Goal: Task Accomplishment & Management: Complete application form

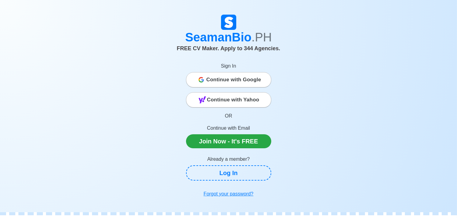
click at [226, 83] on span "Continue with Google" at bounding box center [234, 80] width 55 height 12
click at [263, 85] on div "Continue with Google" at bounding box center [228, 80] width 85 height 12
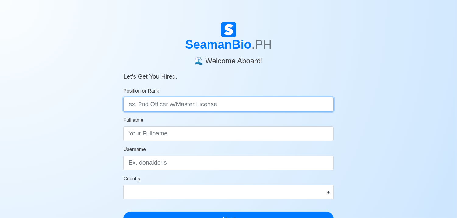
click at [258, 105] on input "Position or Rank" at bounding box center [228, 104] width 211 height 15
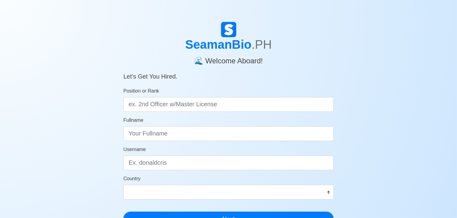
click at [190, 142] on form "Position or Rank Fullname Username Country [GEOGRAPHIC_DATA] [GEOGRAPHIC_DATA] …" at bounding box center [228, 156] width 211 height 139
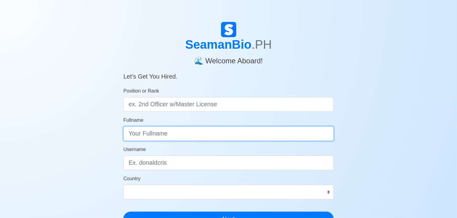
click at [192, 137] on input "Fullname" at bounding box center [228, 133] width 211 height 15
click at [192, 135] on input "Fullname" at bounding box center [228, 133] width 211 height 15
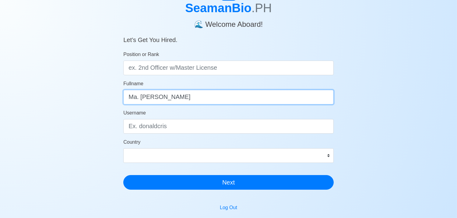
scroll to position [68, 0]
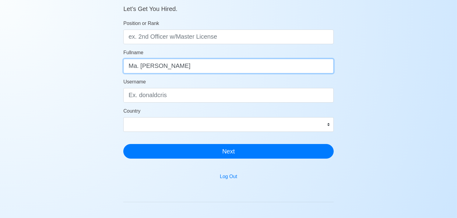
type input "Ma. Erika D. Cacanindin"
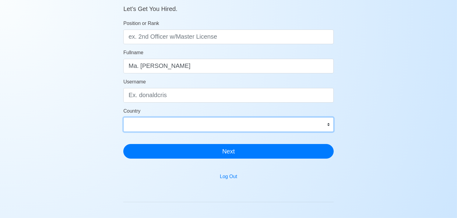
click at [227, 122] on select "Afghanistan Åland Islands Albania Algeria American Samoa Andorra Angola Anguill…" at bounding box center [228, 124] width 211 height 15
select select "PH"
click at [123, 117] on select "Afghanistan Åland Islands Albania Algeria American Samoa Andorra Angola Anguill…" at bounding box center [228, 124] width 211 height 15
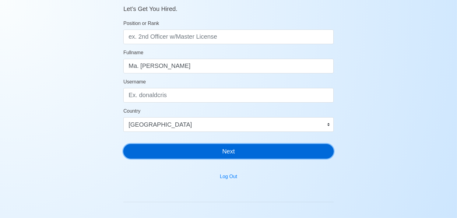
click at [214, 146] on button "Next" at bounding box center [228, 151] width 211 height 15
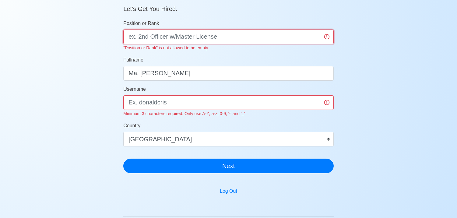
click at [163, 40] on input "Position or Rank" at bounding box center [228, 37] width 211 height 15
type input "Ancillary"
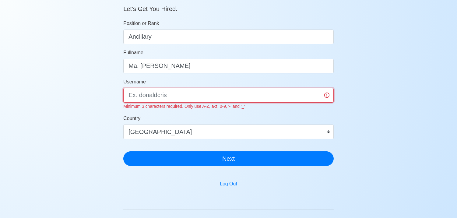
click at [150, 101] on input "Username" at bounding box center [228, 95] width 211 height 15
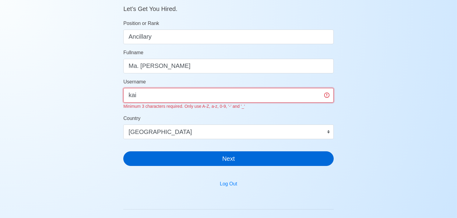
type input "kai"
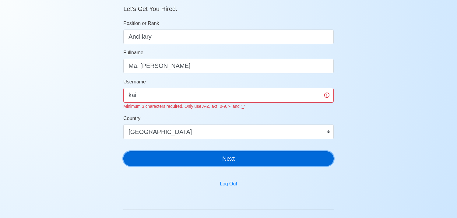
click at [229, 166] on main "SeamanBio .PH 🌊 Welcome Aboard! Let’s Get You Hired. Position or Rank Ancillary…" at bounding box center [229, 117] width 220 height 327
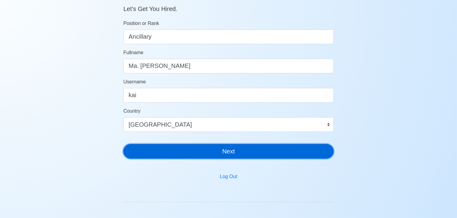
click at [228, 153] on button "Next" at bounding box center [228, 151] width 211 height 15
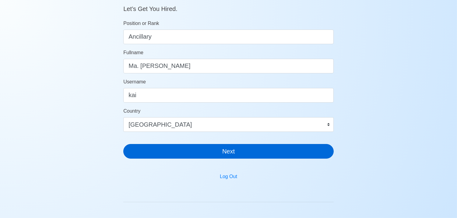
scroll to position [7, 0]
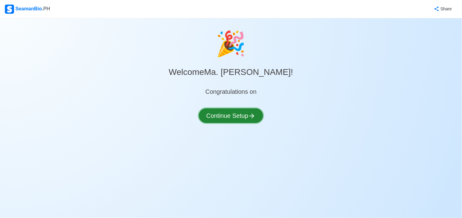
click at [236, 115] on button "Continue Setup" at bounding box center [231, 115] width 65 height 15
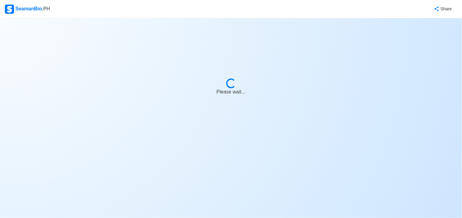
select select "Visible for Hiring"
select select "PH"
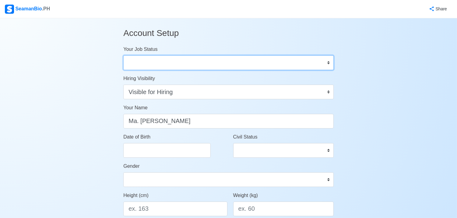
click at [219, 62] on select "Onboard Actively Looking for Job Not Looking for Job" at bounding box center [228, 62] width 211 height 15
select select "Actively Looking for Job"
click at [123, 55] on select "Onboard Actively Looking for Job Not Looking for Job" at bounding box center [228, 62] width 211 height 15
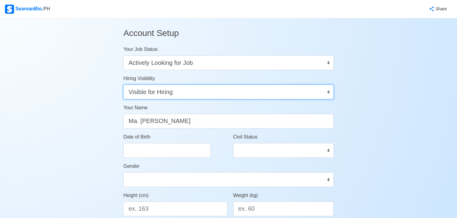
click at [215, 95] on select "Visible for Hiring Not Visible for Hiring" at bounding box center [228, 92] width 211 height 15
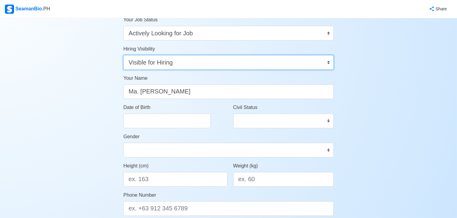
scroll to position [68, 0]
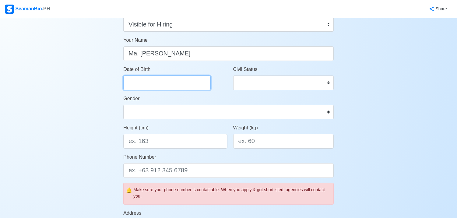
select select "****"
select select "******"
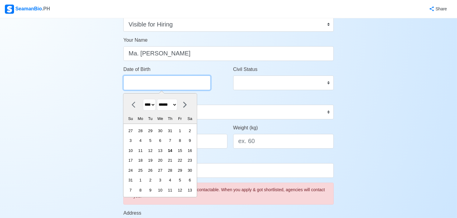
click at [171, 84] on input "Date of Birth" at bounding box center [166, 83] width 87 height 15
click at [148, 104] on select "**** **** **** **** **** **** **** **** **** **** **** **** **** **** **** ****…" at bounding box center [149, 105] width 13 height 12
select select "****"
click at [143, 99] on select "**** **** **** **** **** **** **** **** **** **** **** **** **** **** **** ****…" at bounding box center [149, 105] width 13 height 12
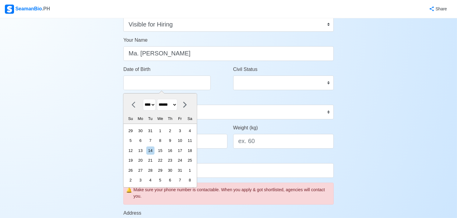
click at [175, 100] on select "******* ******** ***** ***** *** **** **** ****** ********* ******* ******** **…" at bounding box center [167, 105] width 20 height 12
select select "********"
click at [160, 99] on select "******* ******** ***** ***** *** **** **** ****** ********* ******* ******** **…" at bounding box center [167, 105] width 20 height 12
click at [164, 141] on div "7" at bounding box center [160, 141] width 8 height 8
type input "11/07/2001"
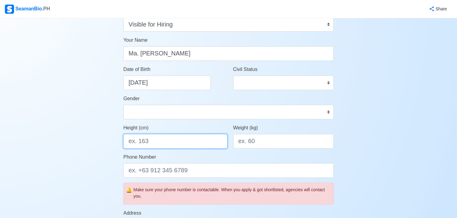
click at [178, 142] on input "Height (cm)" at bounding box center [175, 141] width 104 height 15
type input "163"
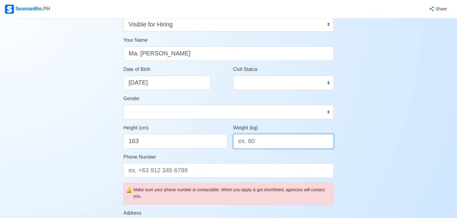
click at [254, 144] on input "Weight (kg)" at bounding box center [283, 141] width 101 height 15
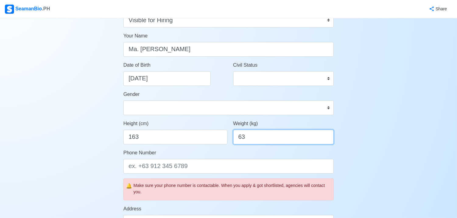
scroll to position [135, 0]
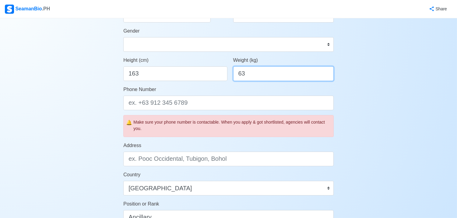
type input "63"
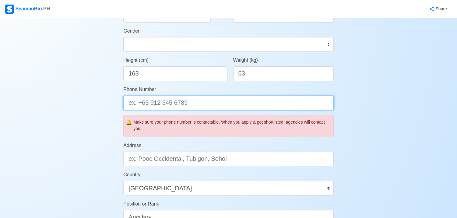
click at [199, 105] on input "Phone Number" at bounding box center [228, 103] width 211 height 15
type input "0"
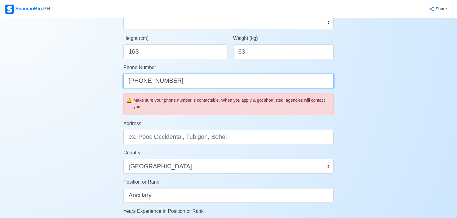
scroll to position [169, 0]
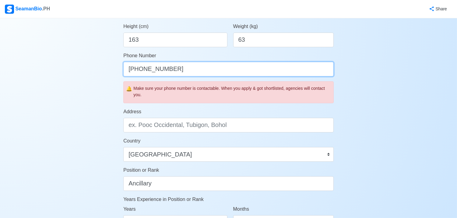
type input "+63 951 677 9056"
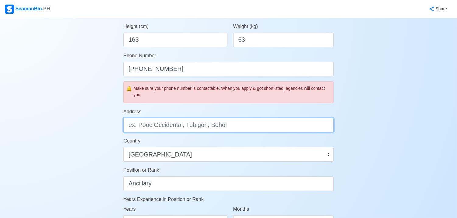
click at [268, 124] on input "Address" at bounding box center [228, 125] width 211 height 15
click at [192, 124] on input "#12. M Dulay Street, POblacion, Aringay, La Union" at bounding box center [228, 125] width 211 height 15
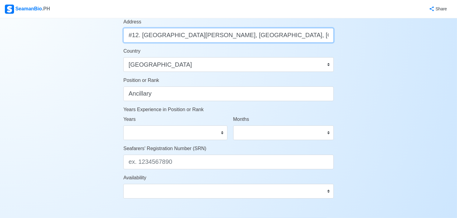
scroll to position [271, 0]
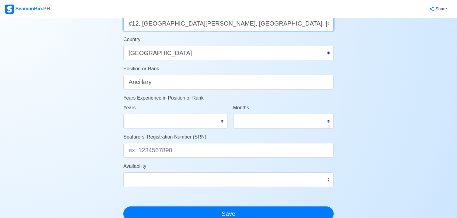
type input "#12. M Dulay Street, Poblacion, Aringay, La Union"
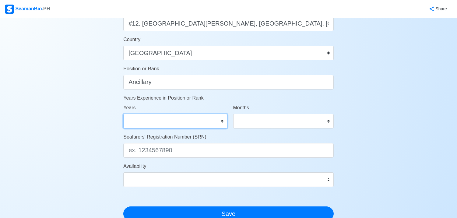
click at [214, 116] on select "0 1 2 3 4 5 6 7 8 9 10 11 12 13 14 15 16 17 18 19 20 21 22 23 24 25 26 27 28 29…" at bounding box center [175, 121] width 104 height 15
select select "0"
click at [123, 114] on select "0 1 2 3 4 5 6 7 8 9 10 11 12 13 14 15 16 17 18 19 20 21 22 23 24 25 26 27 28 29…" at bounding box center [175, 121] width 104 height 15
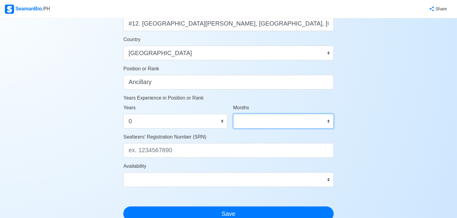
click at [245, 118] on select "0 1 2 3 4 5 6 7 8 9 10 11" at bounding box center [283, 121] width 101 height 15
select select "0"
click at [233, 114] on select "0 1 2 3 4 5 6 7 8 9 10 11" at bounding box center [283, 121] width 101 height 15
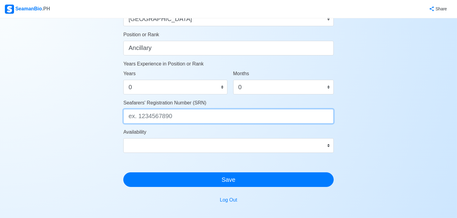
click at [151, 119] on input "Seafarers' Registration Number (SRN)" at bounding box center [228, 116] width 211 height 15
type input "0111070093"
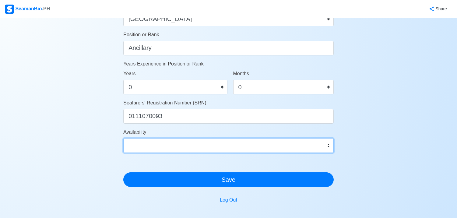
click at [168, 147] on select "Immediate Sep 2025 Oct 2025 Nov 2025 Dec 2025 Jan 2026 Feb 2026 Mar 2026 Apr 20…" at bounding box center [228, 145] width 211 height 15
click at [123, 138] on select "Immediate Sep 2025 Oct 2025 Nov 2025 Dec 2025 Jan 2026 Feb 2026 Mar 2026 Apr 20…" at bounding box center [228, 145] width 211 height 15
click at [224, 147] on select "Immediate Sep 2025 Oct 2025 Nov 2025 Dec 2025 Jan 2026 Feb 2026 Mar 2026 Apr 20…" at bounding box center [228, 145] width 211 height 15
click at [224, 150] on select "Immediate Sep 2025 Oct 2025 Nov 2025 Dec 2025 Jan 2026 Feb 2026 Mar 2026 Apr 20…" at bounding box center [228, 145] width 211 height 15
click at [226, 144] on select "Immediate Sep 2025 Oct 2025 Nov 2025 Dec 2025 Jan 2026 Feb 2026 Mar 2026 Apr 20…" at bounding box center [228, 145] width 211 height 15
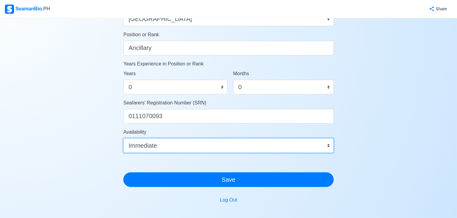
select select "1756656000000"
click at [123, 138] on select "Immediate Sep 2025 Oct 2025 Nov 2025 Dec 2025 Jan 2026 Feb 2026 Mar 2026 Apr 20…" at bounding box center [228, 145] width 211 height 15
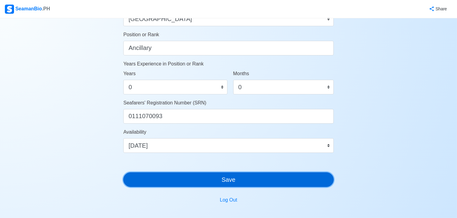
click at [218, 183] on button "Save" at bounding box center [228, 179] width 211 height 15
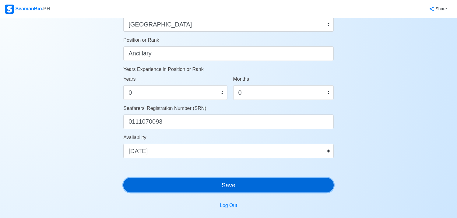
scroll to position [363, 0]
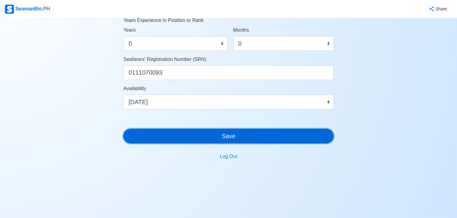
click at [236, 138] on button "Save" at bounding box center [228, 136] width 211 height 15
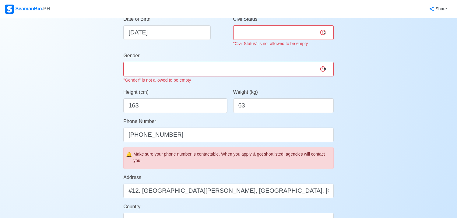
scroll to position [92, 0]
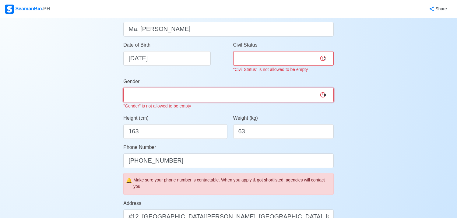
click at [187, 98] on select "Male Female" at bounding box center [228, 95] width 211 height 15
select select "Female"
click at [123, 88] on select "Male Female" at bounding box center [228, 95] width 211 height 15
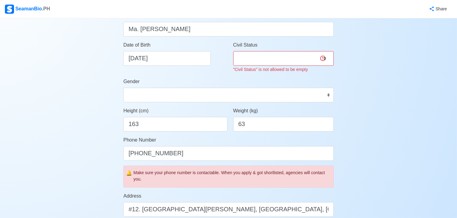
click at [260, 67] on small ""Civil Status" is not allowed to be empty" at bounding box center [270, 69] width 75 height 5
click at [274, 54] on select "Single Married Widowed Separated" at bounding box center [283, 58] width 101 height 15
select select "Single"
click at [233, 51] on select "Single Married Widowed Separated" at bounding box center [283, 58] width 101 height 15
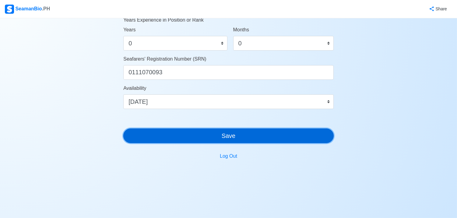
click at [247, 142] on button "Save" at bounding box center [228, 136] width 211 height 15
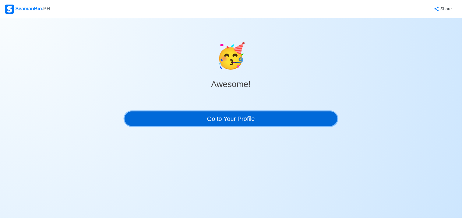
click at [252, 119] on link "Go to Your Profile" at bounding box center [231, 119] width 213 height 15
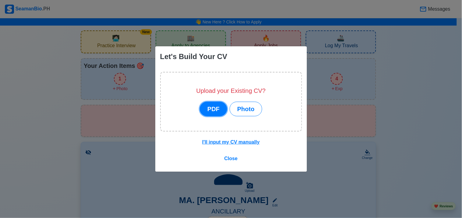
click at [213, 109] on button "PDF" at bounding box center [213, 109] width 27 height 15
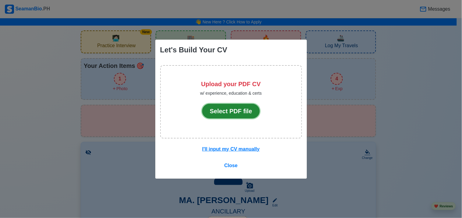
click at [221, 105] on button "Select PDF file" at bounding box center [231, 111] width 58 height 15
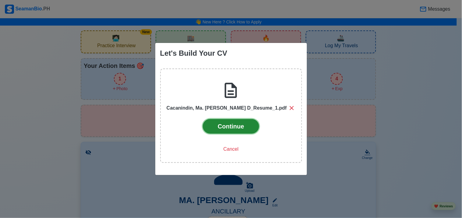
click at [226, 130] on button "Continue" at bounding box center [231, 126] width 56 height 15
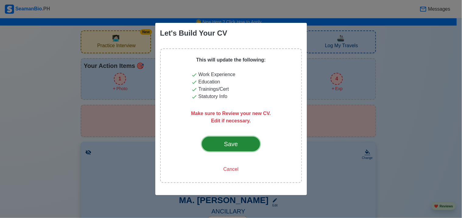
click at [241, 141] on div "Save" at bounding box center [231, 144] width 29 height 9
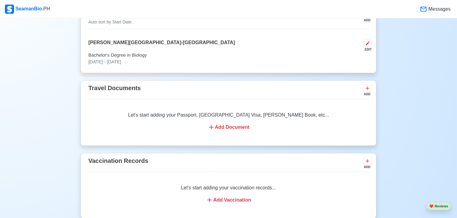
scroll to position [271, 0]
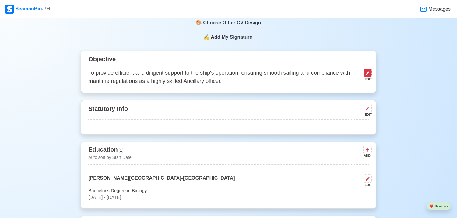
click at [367, 75] on icon at bounding box center [368, 73] width 5 height 5
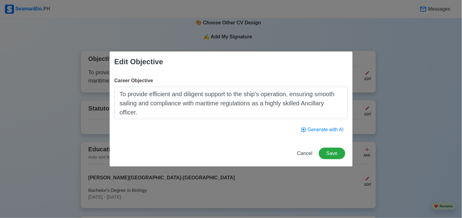
drag, startPoint x: 254, startPoint y: 104, endPoint x: 266, endPoint y: 117, distance: 18.1
click at [266, 117] on textarea "To provide efficient and diligent support to the ship's operation, ensuring smo…" at bounding box center [231, 103] width 233 height 32
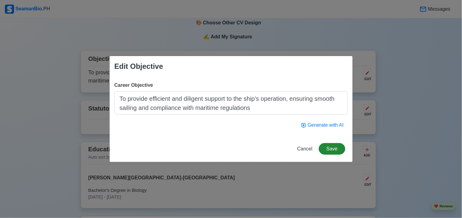
type textarea "To provide efficient and diligent support to the ship's operation, ensuring smo…"
click at [327, 147] on button "Save" at bounding box center [332, 149] width 26 height 12
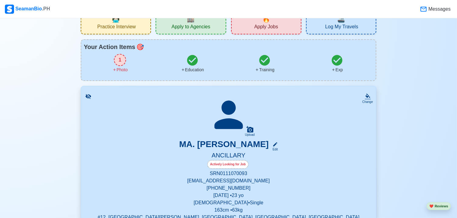
scroll to position [0, 0]
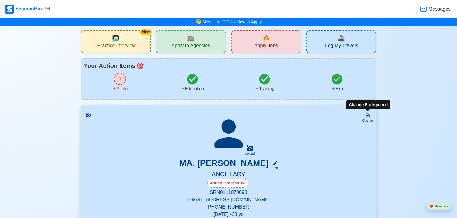
click at [368, 115] on icon at bounding box center [368, 115] width 6 height 6
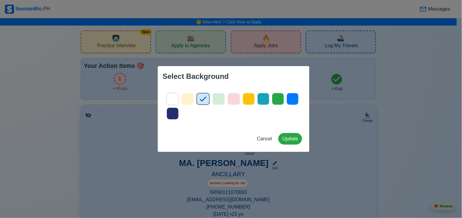
click at [292, 100] on icon at bounding box center [292, 98] width 9 height 9
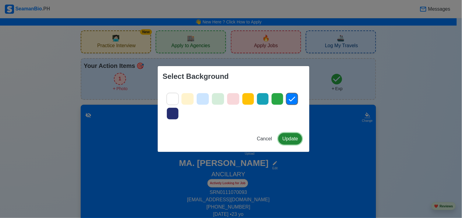
click at [293, 139] on button "Update" at bounding box center [291, 139] width 24 height 12
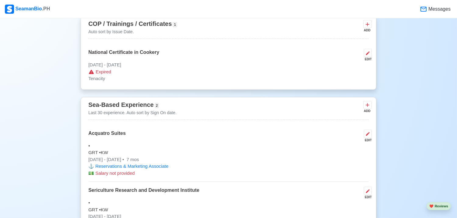
scroll to position [677, 0]
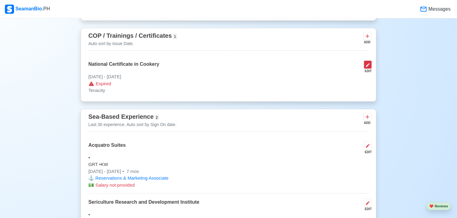
click at [369, 64] on button at bounding box center [368, 65] width 8 height 8
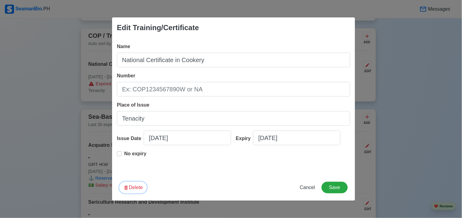
click at [137, 186] on button "Delete" at bounding box center [132, 188] width 27 height 12
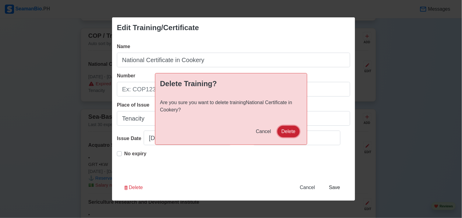
click at [283, 130] on button "Delete" at bounding box center [289, 132] width 22 height 12
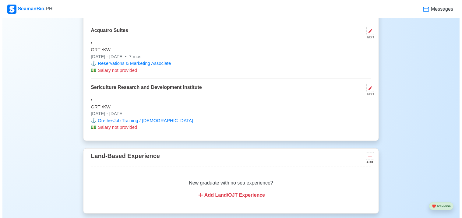
scroll to position [745, 0]
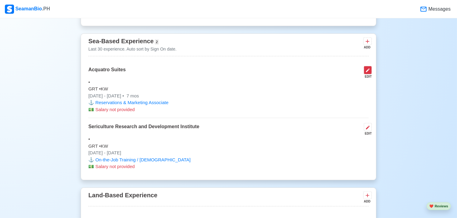
click at [369, 72] on icon at bounding box center [368, 70] width 5 height 5
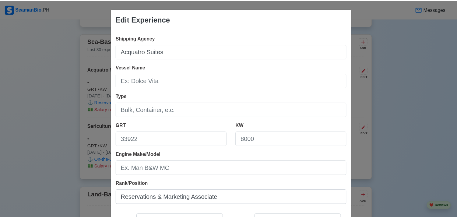
scroll to position [129, 0]
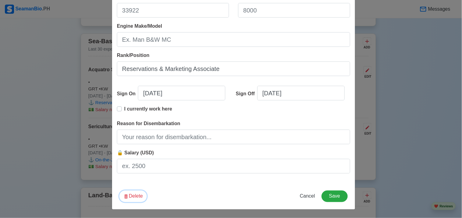
click at [129, 194] on button "Delete" at bounding box center [132, 197] width 27 height 12
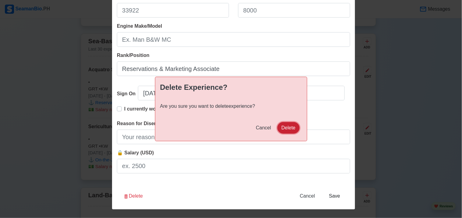
click at [293, 127] on button "Delete" at bounding box center [289, 128] width 22 height 12
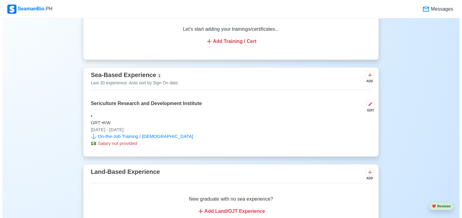
scroll to position [745, 0]
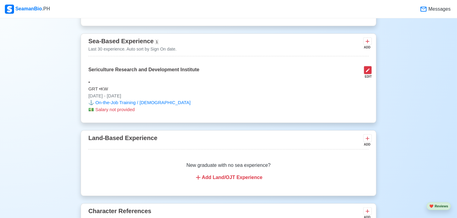
click at [367, 70] on icon at bounding box center [368, 70] width 5 height 5
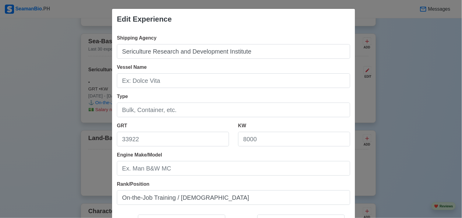
scroll to position [129, 0]
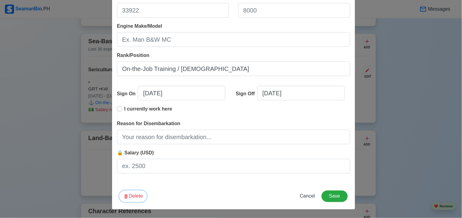
click at [132, 196] on button "Delete" at bounding box center [132, 197] width 27 height 12
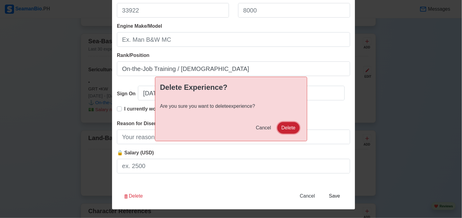
click at [296, 129] on button "Delete" at bounding box center [289, 128] width 22 height 12
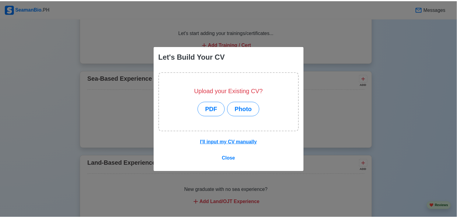
scroll to position [781, 0]
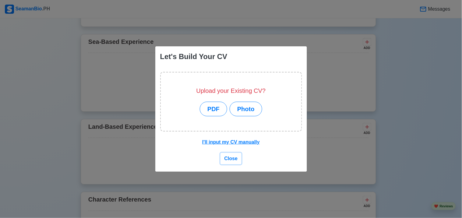
click at [230, 157] on span "Close" at bounding box center [231, 158] width 13 height 5
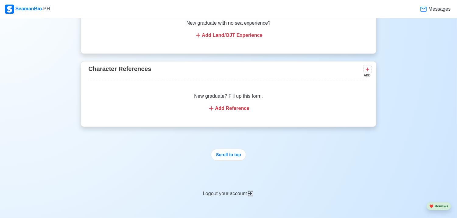
scroll to position [984, 0]
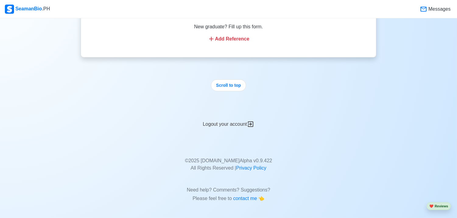
click at [252, 125] on icon at bounding box center [250, 124] width 7 height 7
